Goal: Task Accomplishment & Management: Complete application form

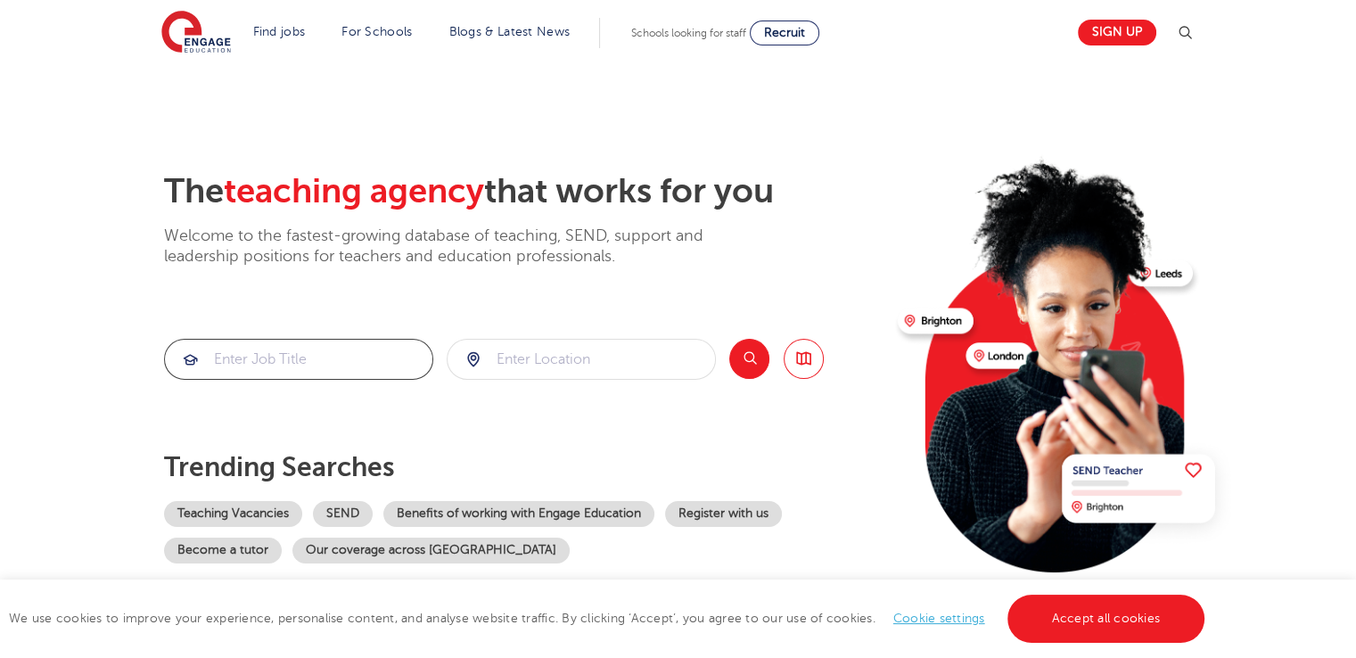
drag, startPoint x: 428, startPoint y: 343, endPoint x: 424, endPoint y: 325, distance: 19.2
click at [424, 325] on div "The teaching agency that works for you Welcome to the fastest-growing database …" at bounding box center [524, 387] width 720 height 432
drag, startPoint x: 414, startPoint y: 341, endPoint x: 404, endPoint y: 330, distance: 15.2
click at [401, 334] on div "The teaching agency that works for you Welcome to the fastest-growing database …" at bounding box center [524, 387] width 720 height 432
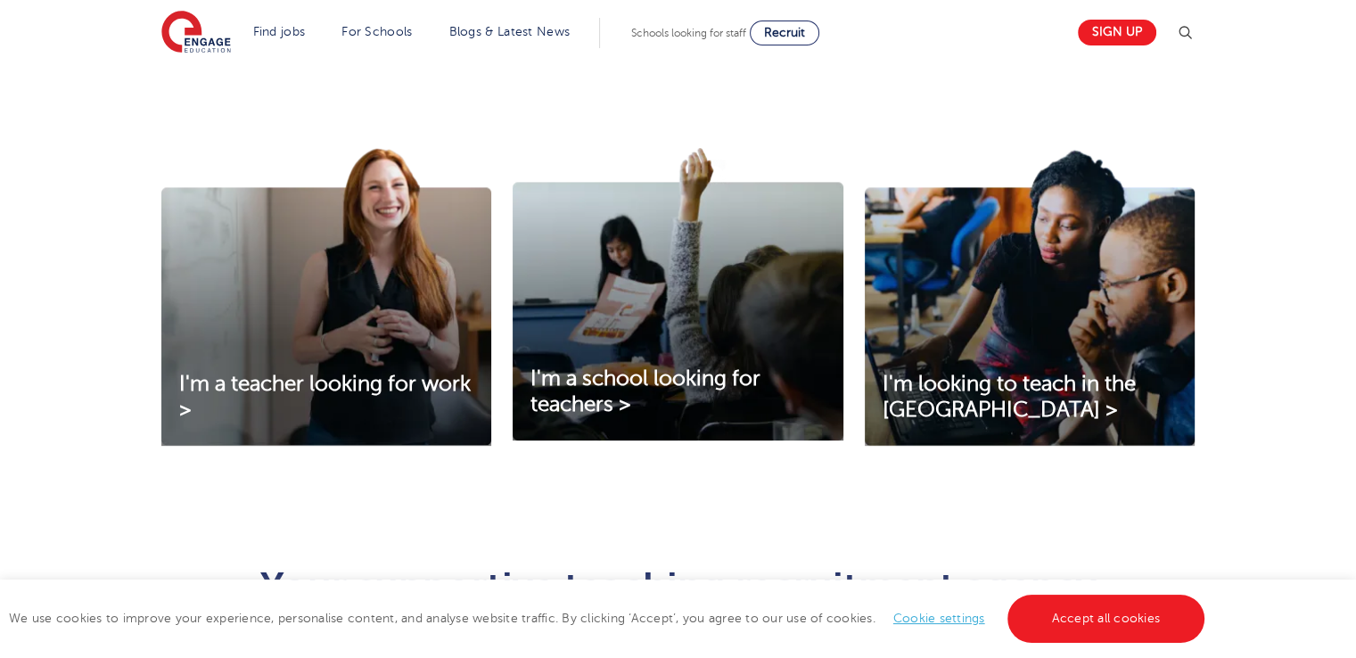
scroll to position [549, 0]
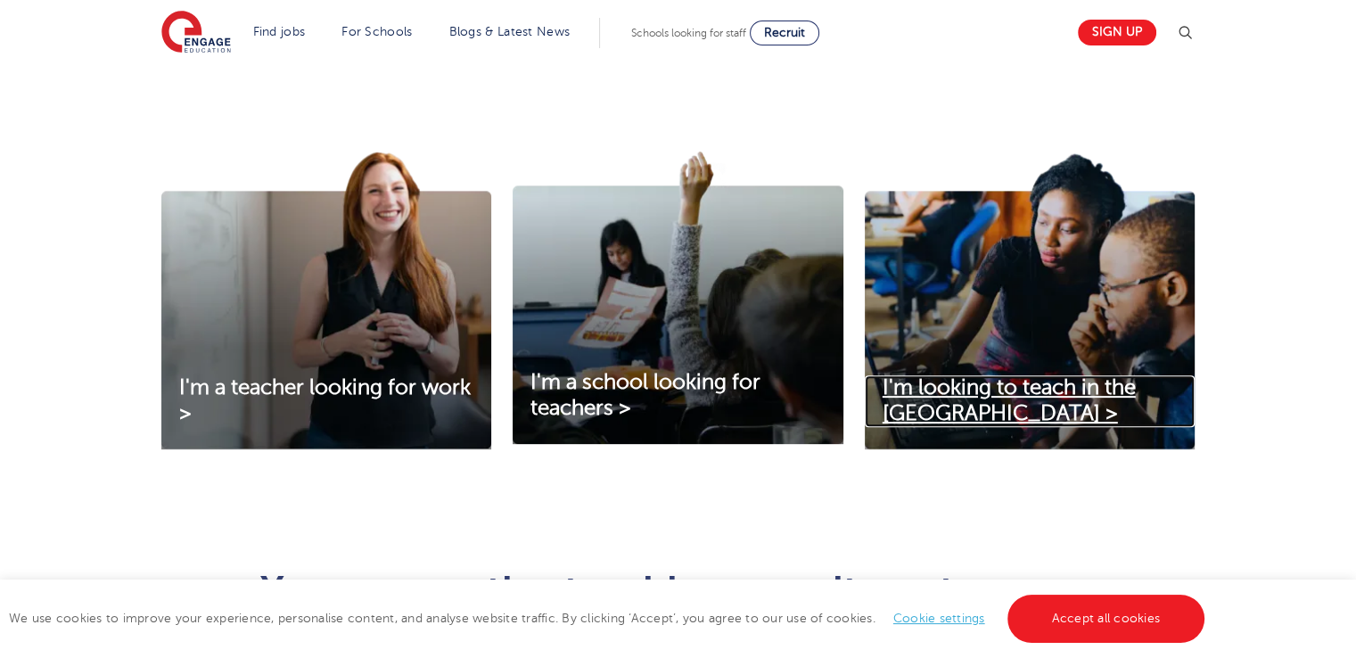
click at [951, 394] on span "I'm looking to teach in the UK >" at bounding box center [1009, 400] width 253 height 50
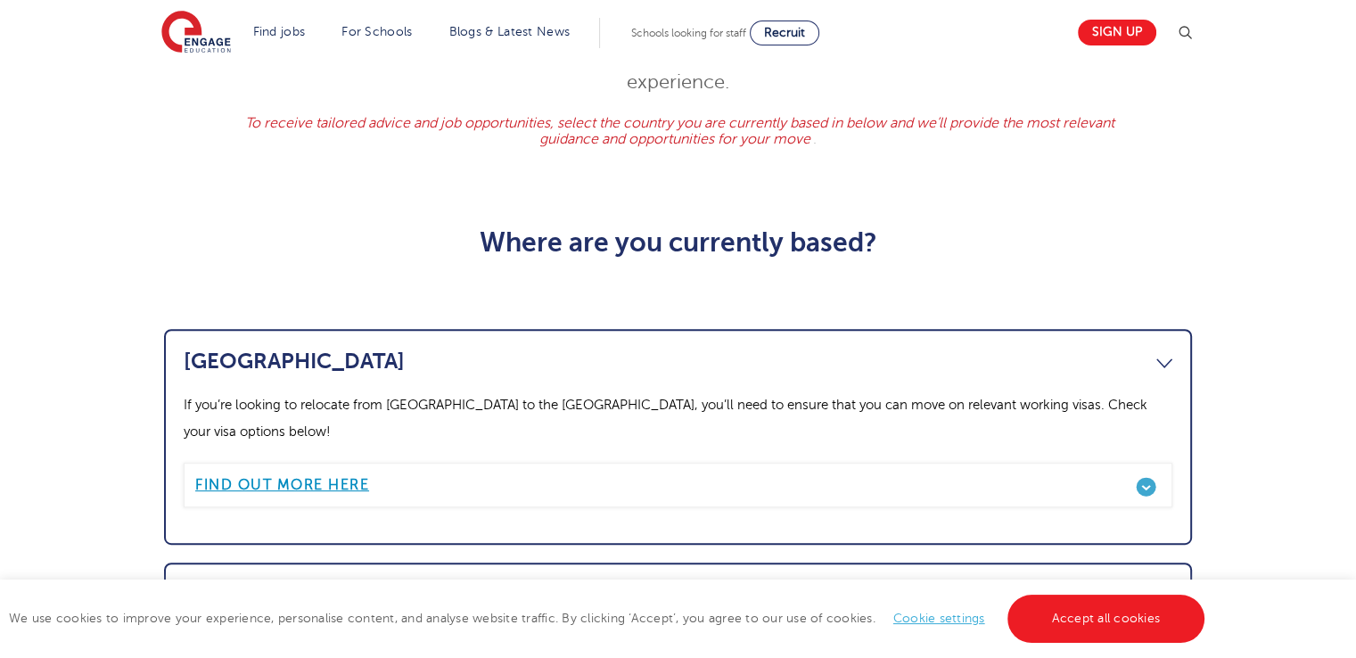
scroll to position [753, 0]
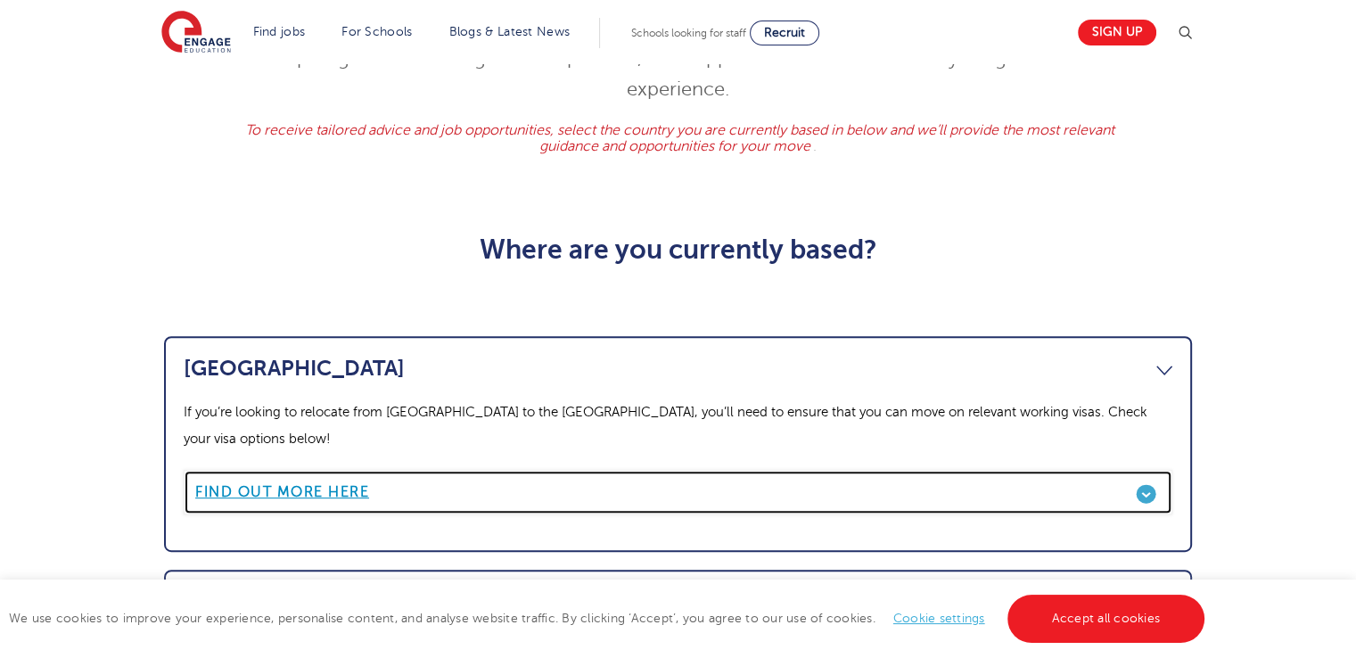
click at [335, 484] on b "Find out more here" at bounding box center [282, 492] width 174 height 16
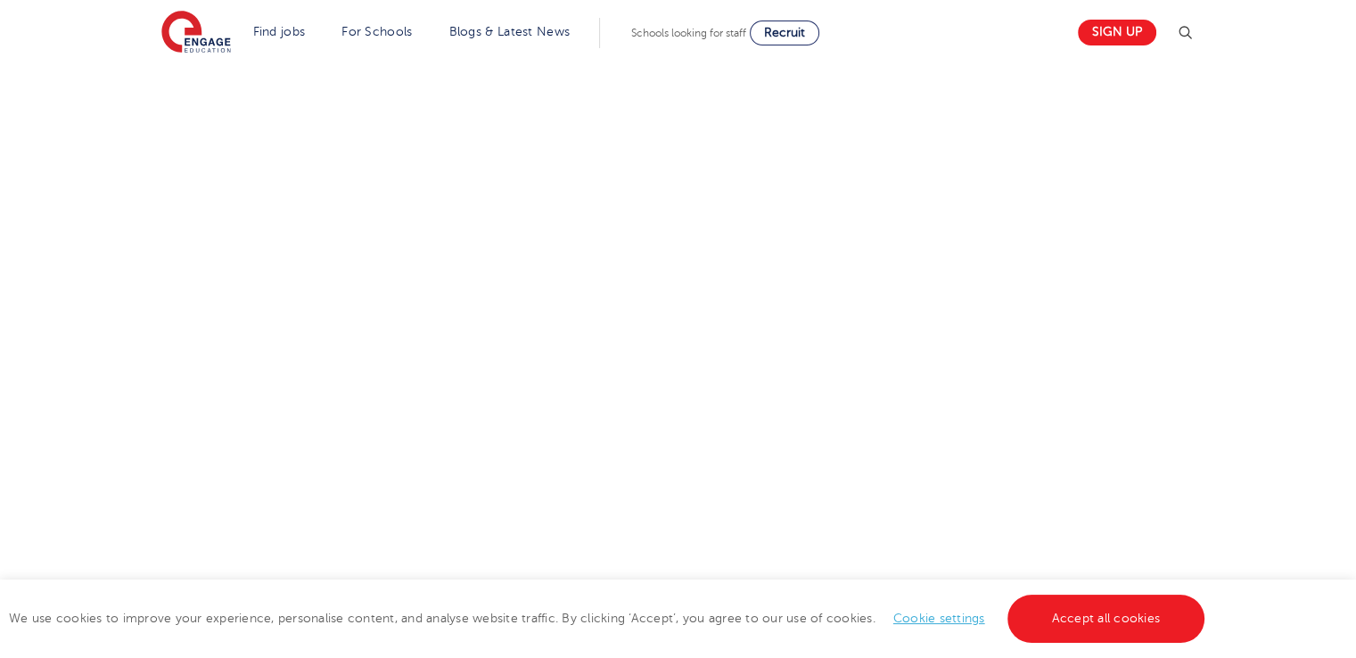
scroll to position [884, 0]
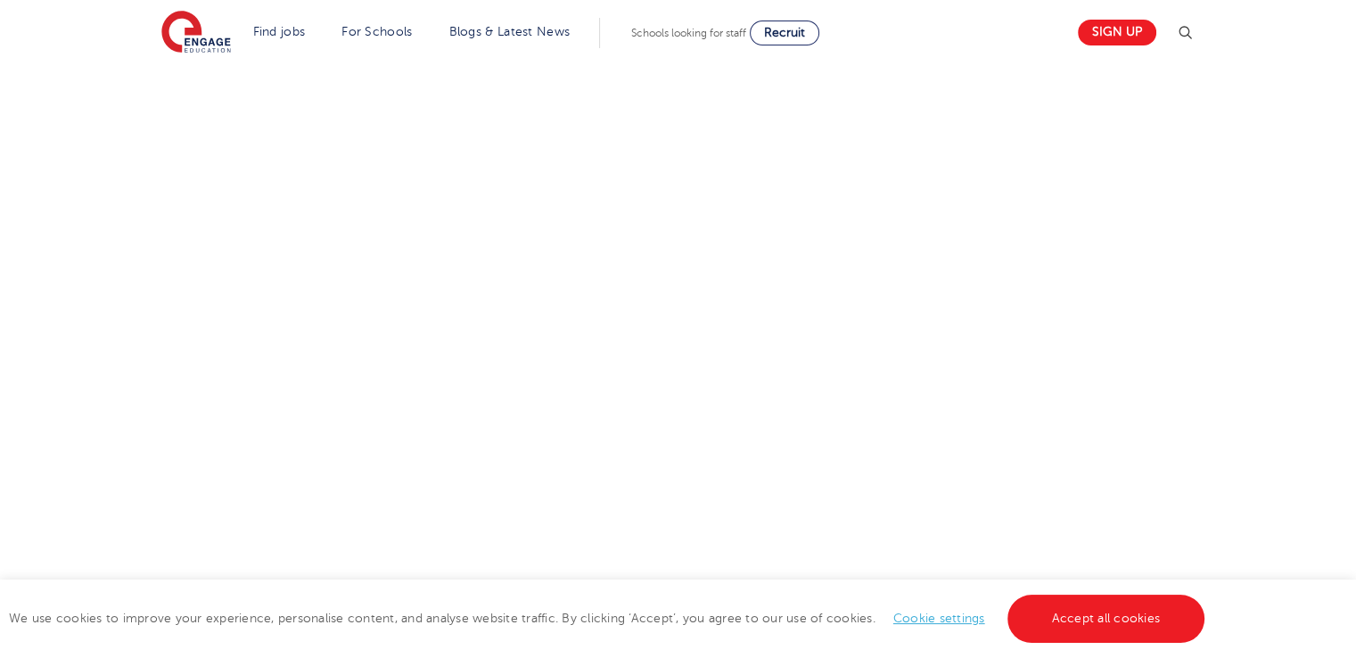
scroll to position [872, 0]
